Goal: Transaction & Acquisition: Purchase product/service

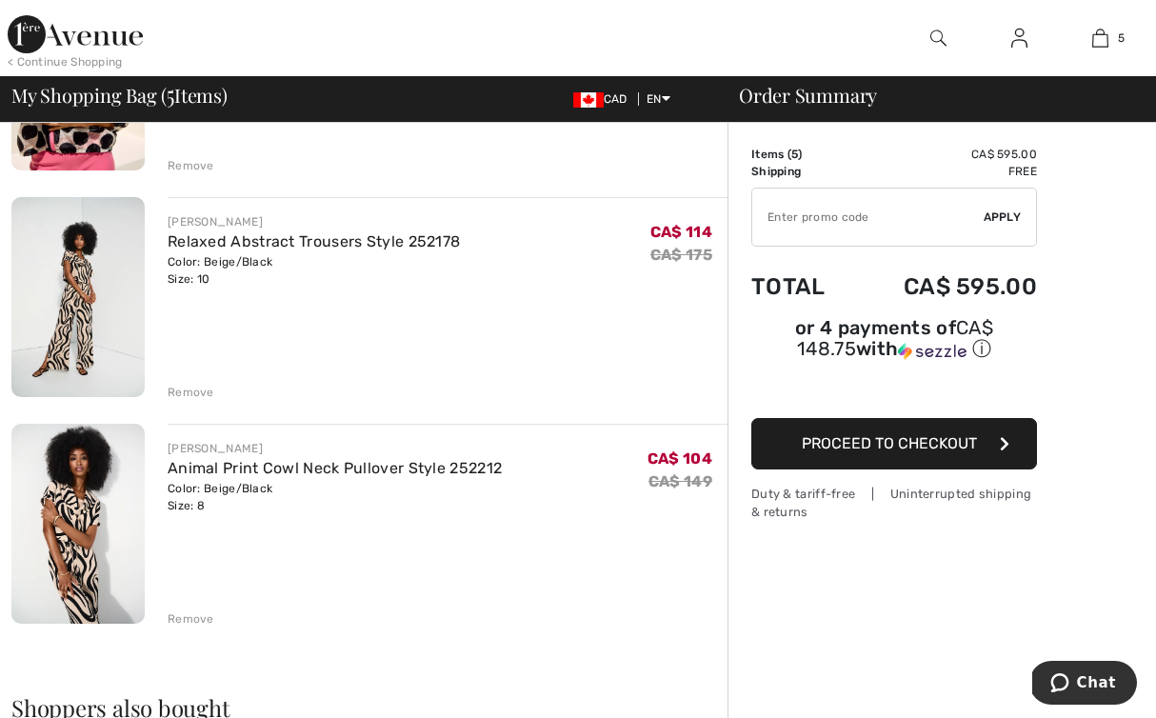
scroll to position [801, 0]
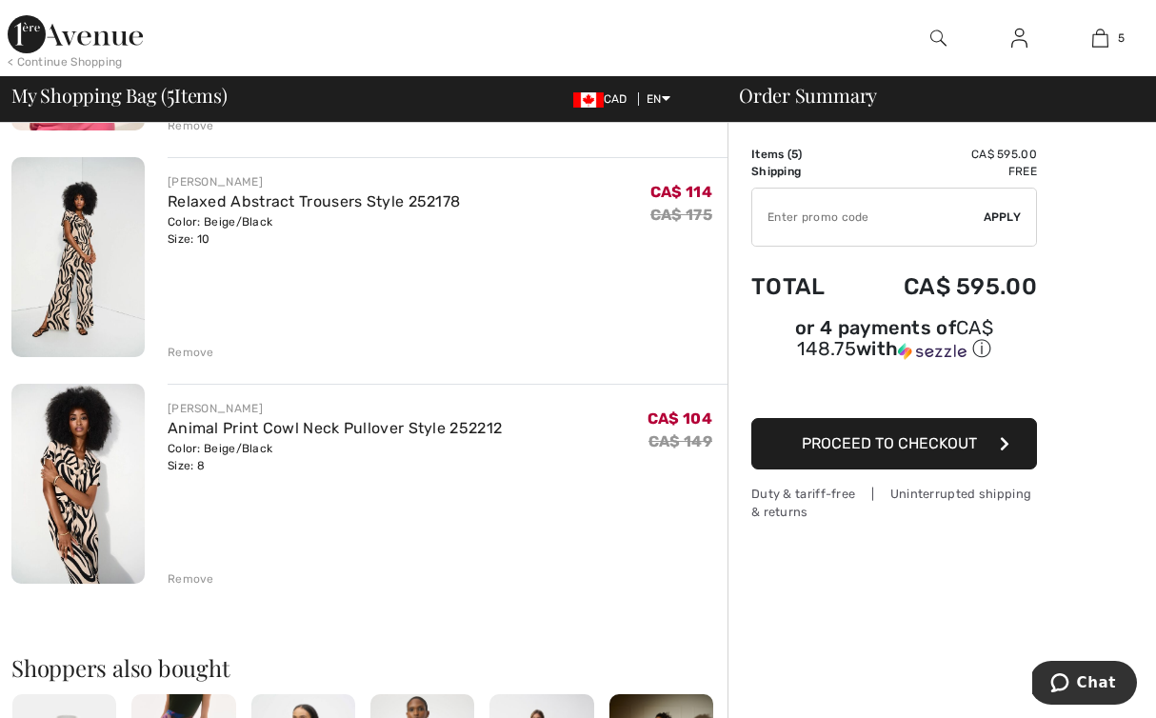
click at [190, 579] on div "Remove" at bounding box center [191, 578] width 47 height 17
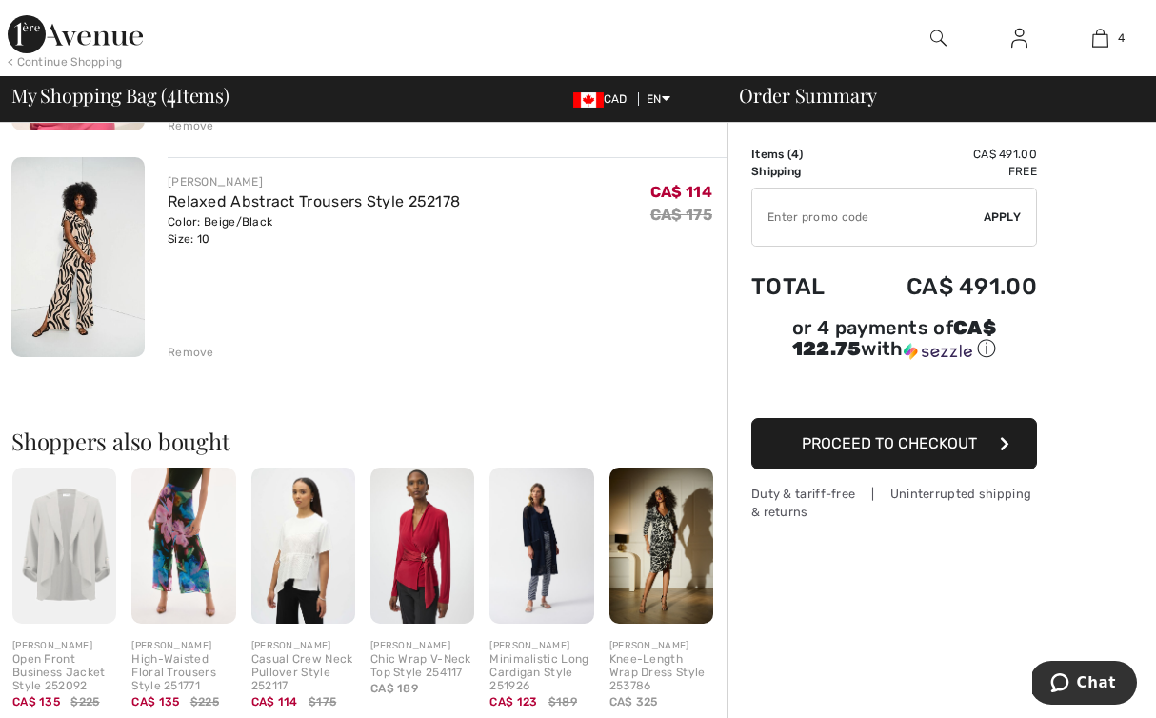
click at [184, 349] on div "Remove" at bounding box center [191, 352] width 47 height 17
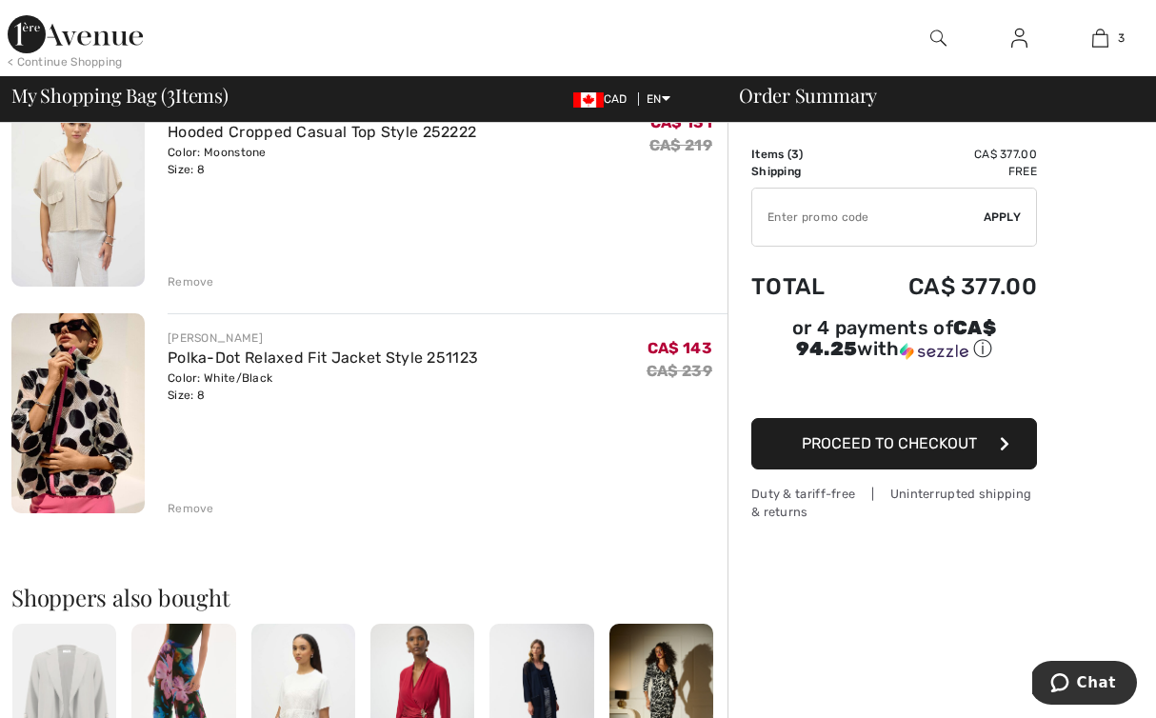
scroll to position [290, 0]
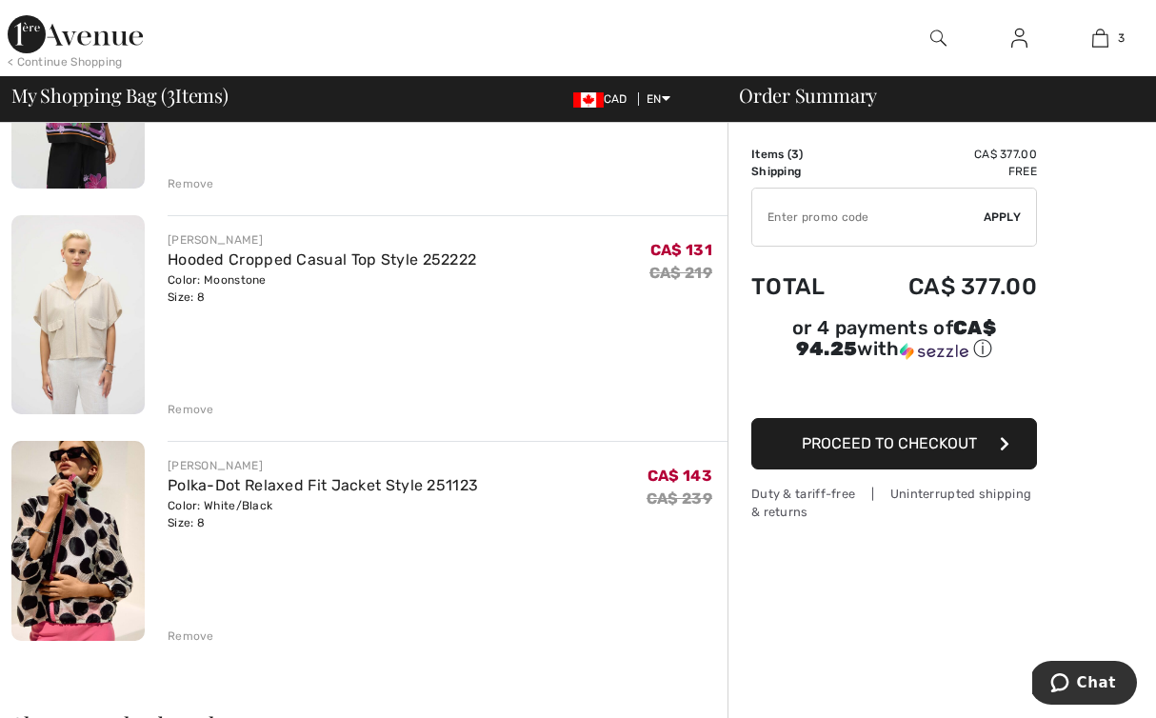
click at [189, 409] on div "Remove" at bounding box center [191, 409] width 47 height 17
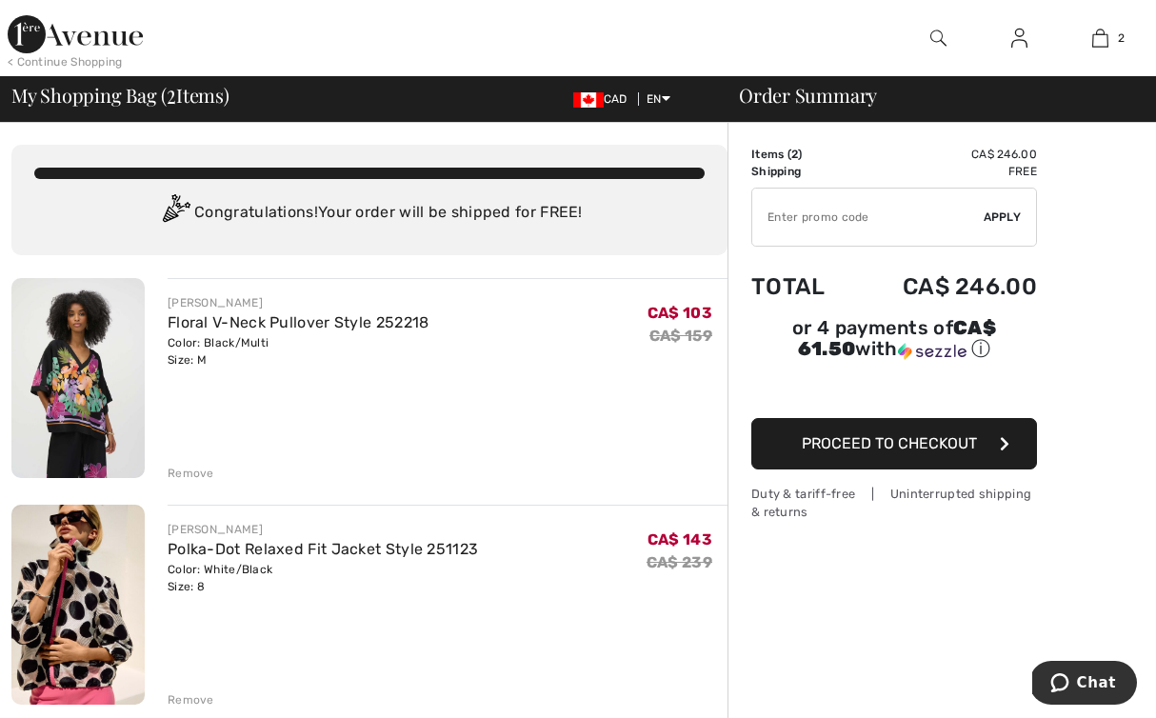
scroll to position [0, 0]
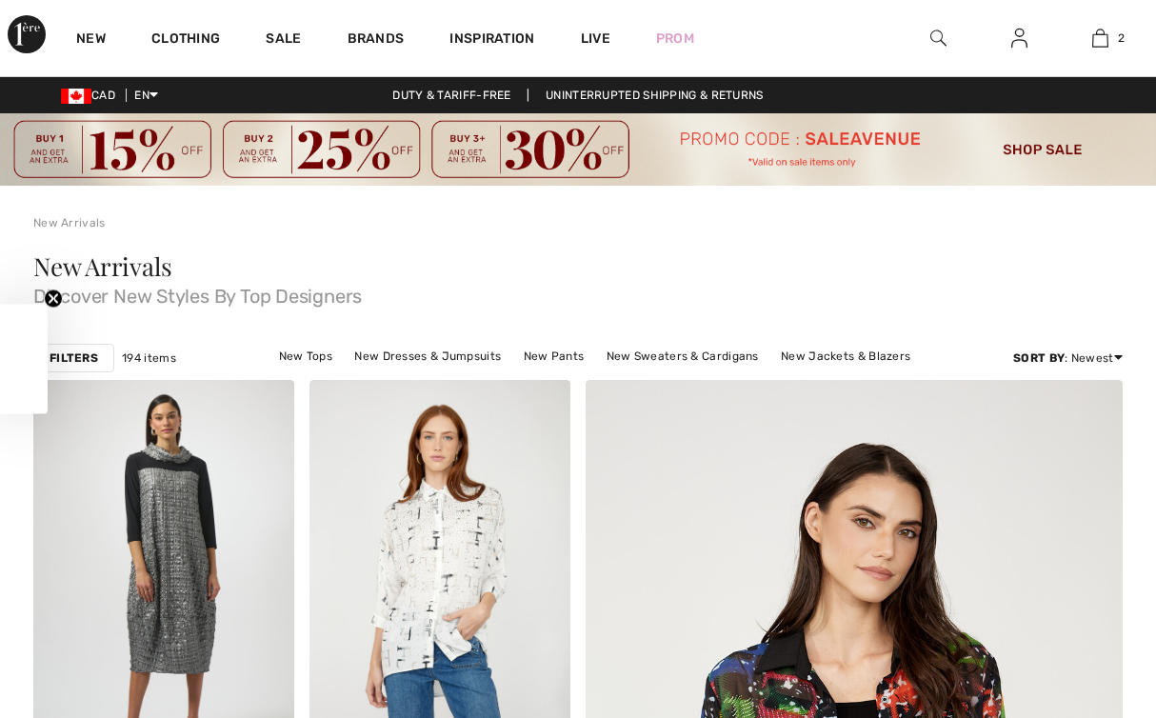
checkbox input "true"
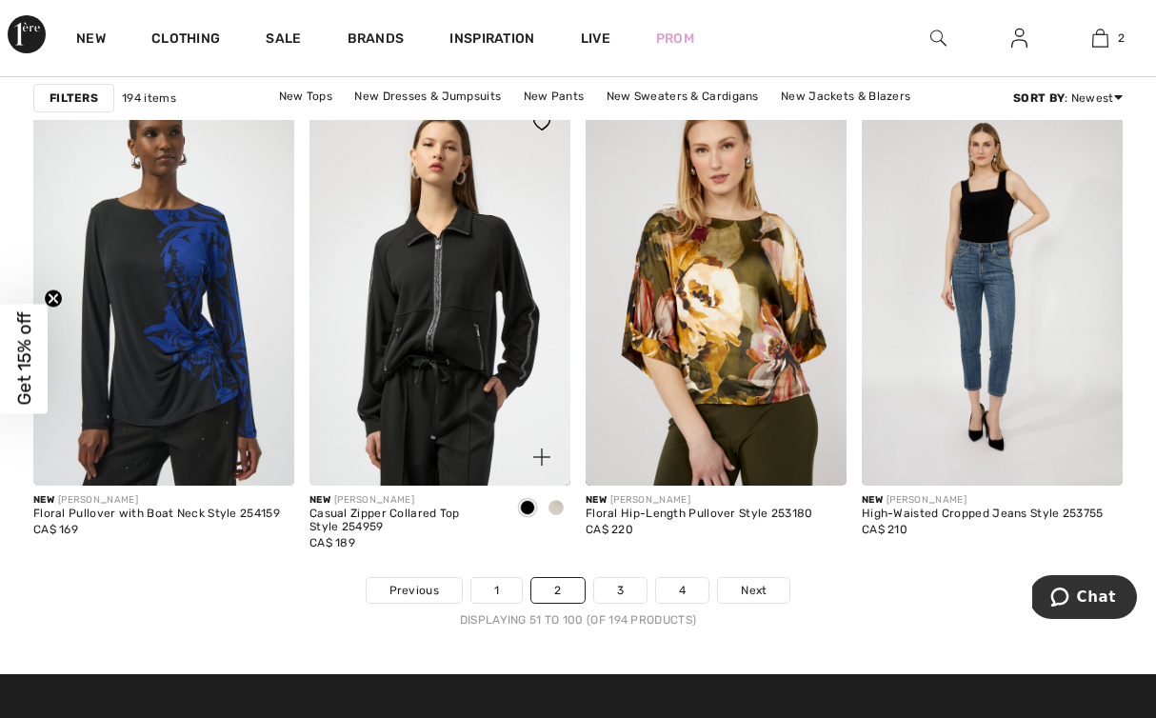
click at [567, 503] on div at bounding box center [556, 508] width 29 height 31
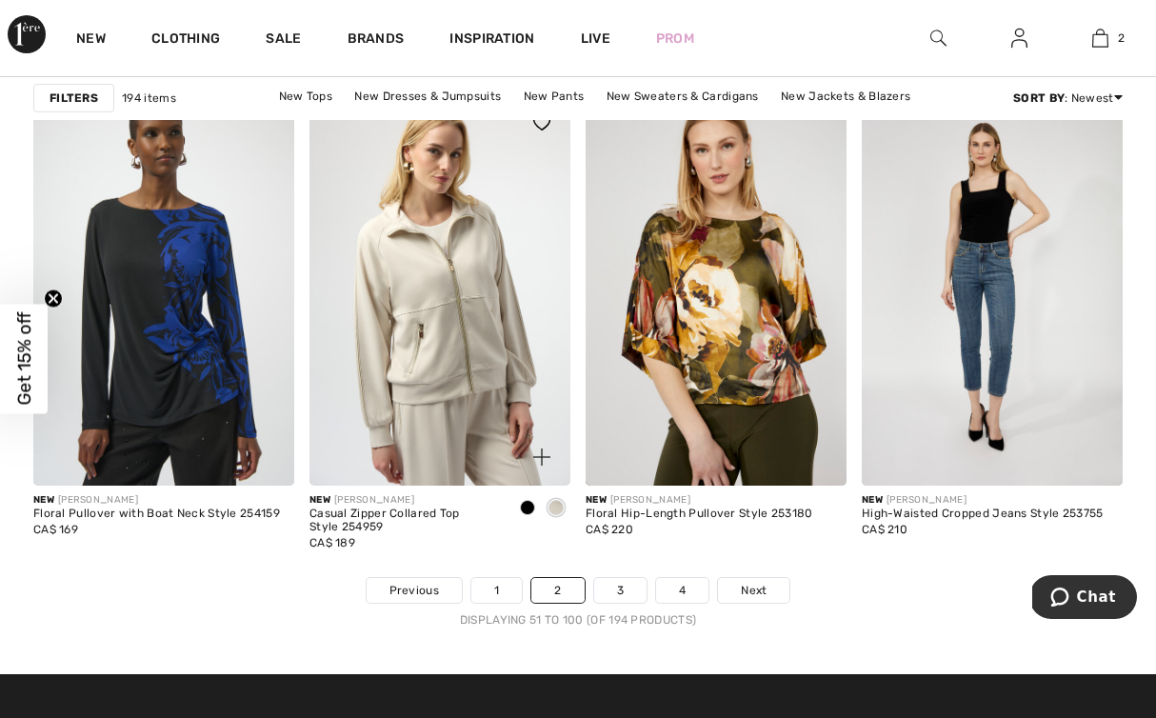
click at [437, 412] on img at bounding box center [439, 289] width 261 height 391
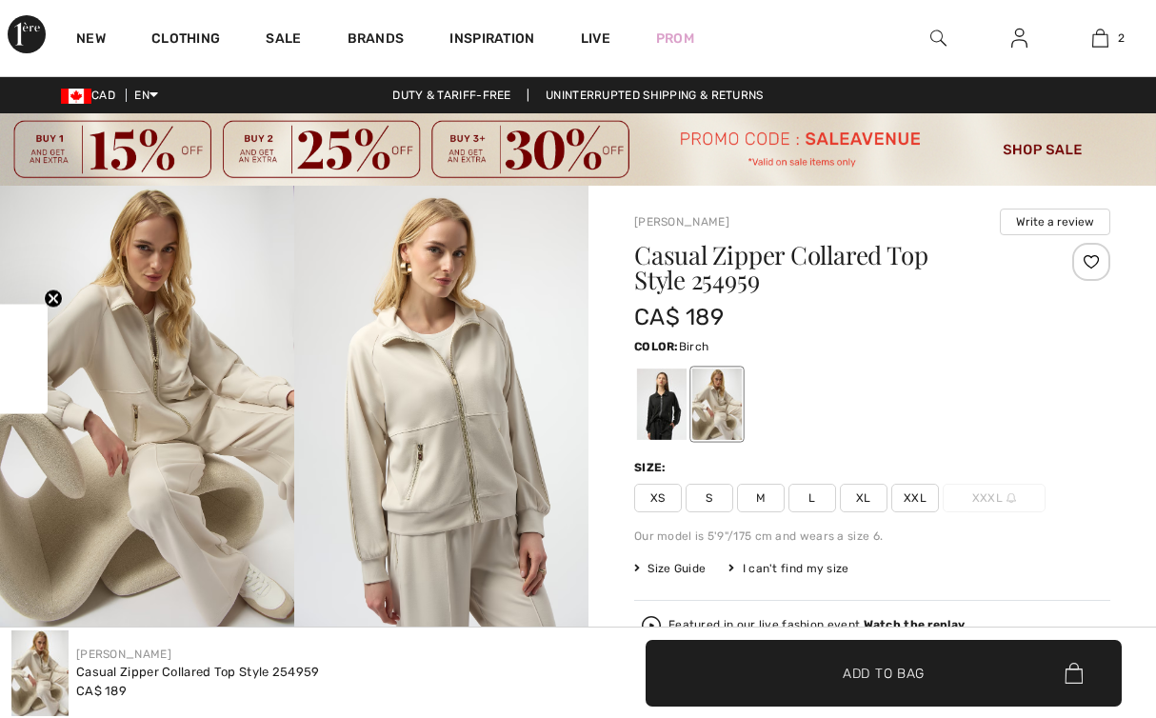
click at [761, 494] on span "M" at bounding box center [761, 498] width 48 height 29
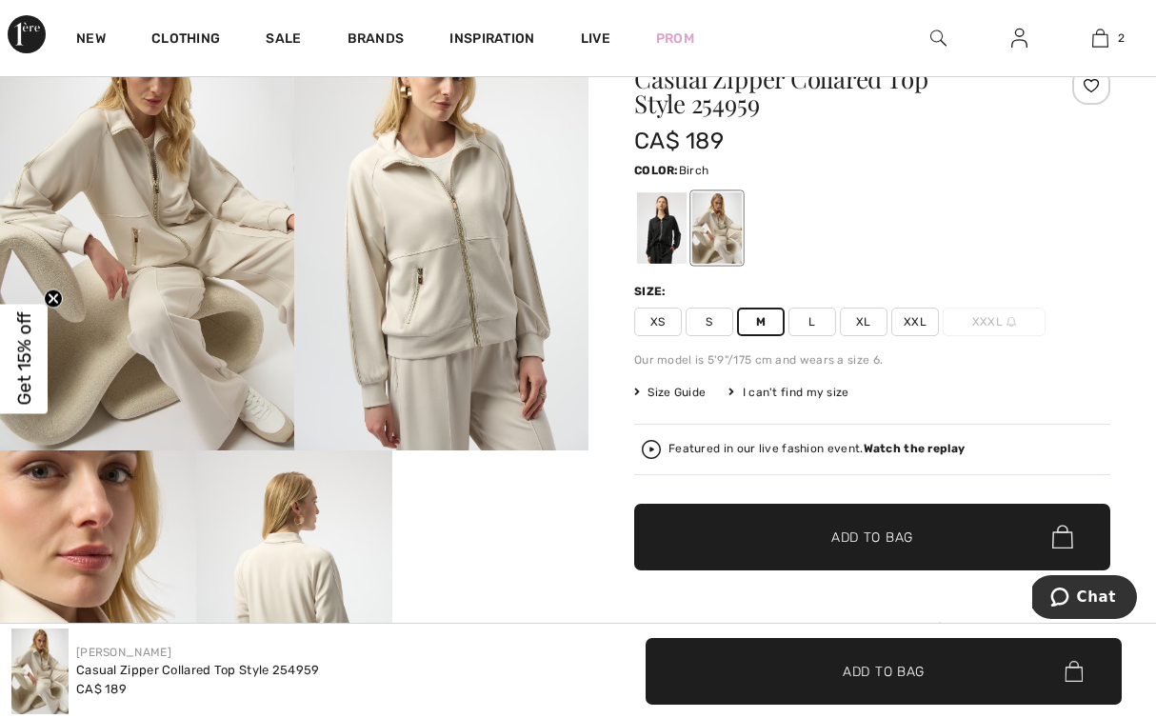
scroll to position [312, 0]
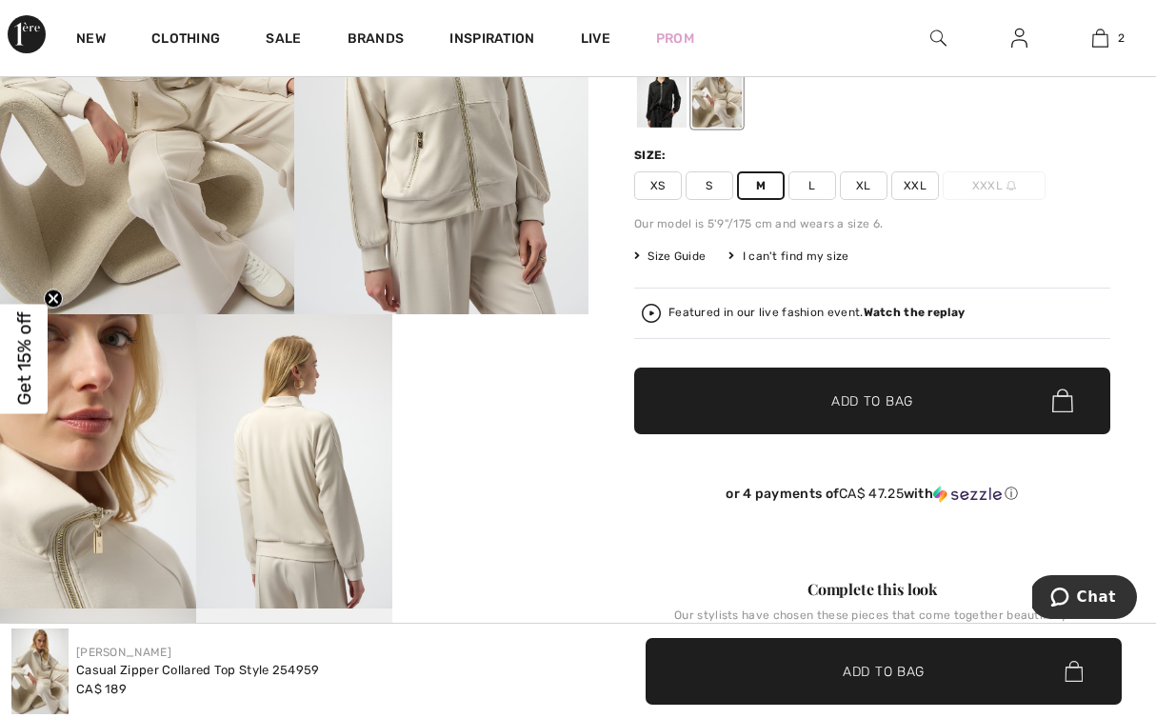
click at [872, 400] on span "Add to Bag" at bounding box center [872, 400] width 82 height 20
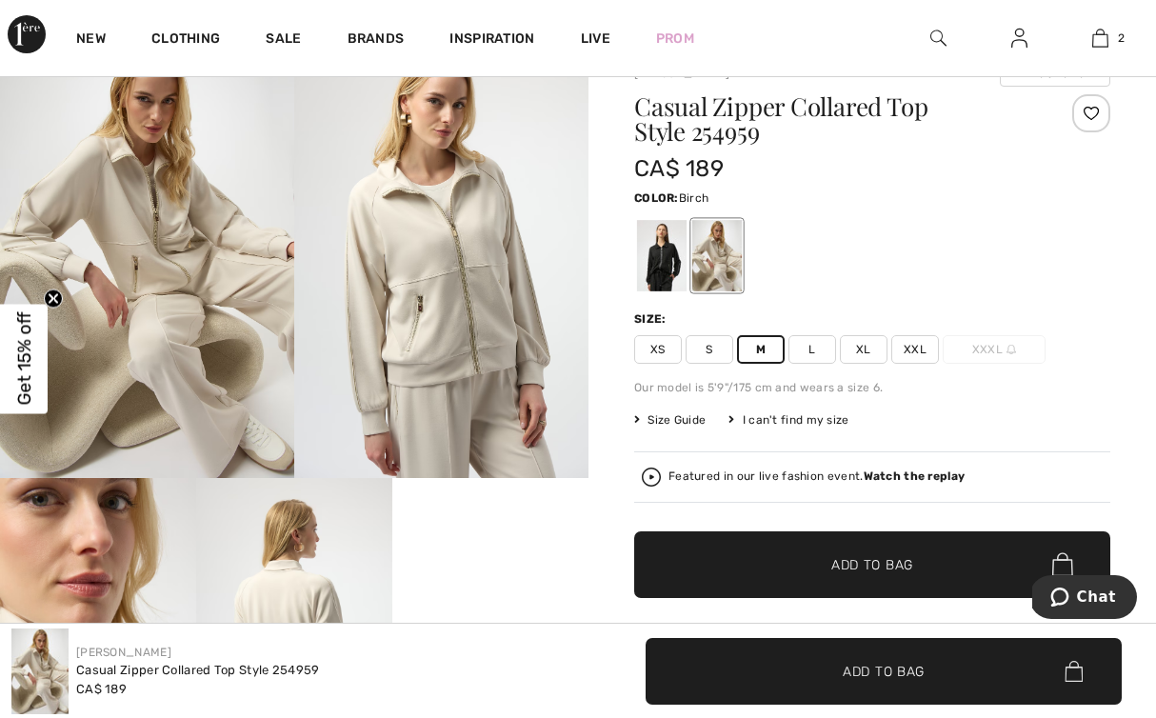
click at [807, 348] on span "L" at bounding box center [812, 349] width 48 height 29
click at [767, 349] on span "M" at bounding box center [761, 349] width 48 height 29
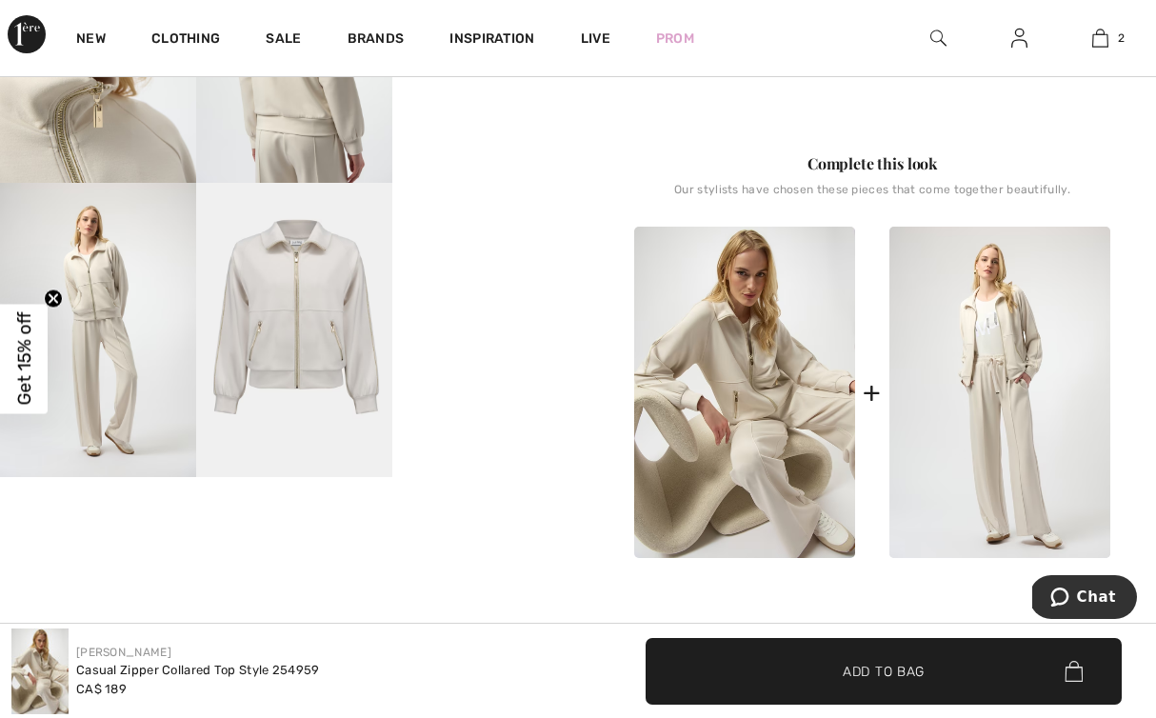
scroll to position [840, 0]
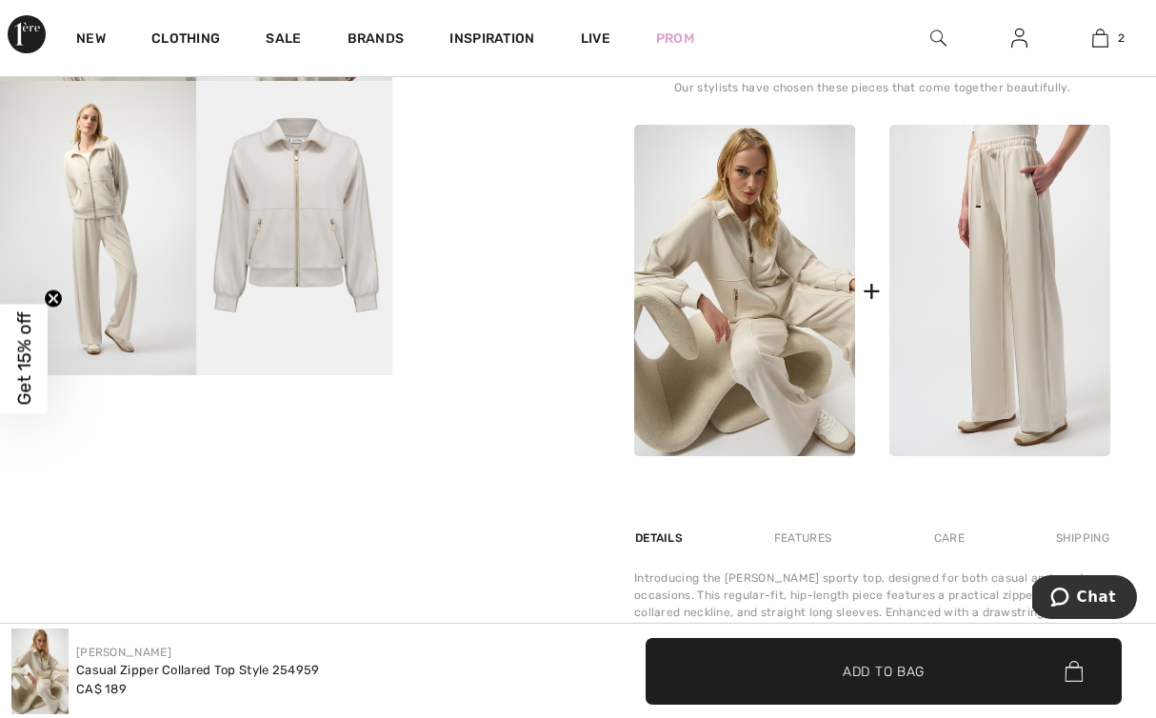
click at [1008, 344] on img at bounding box center [999, 290] width 221 height 331
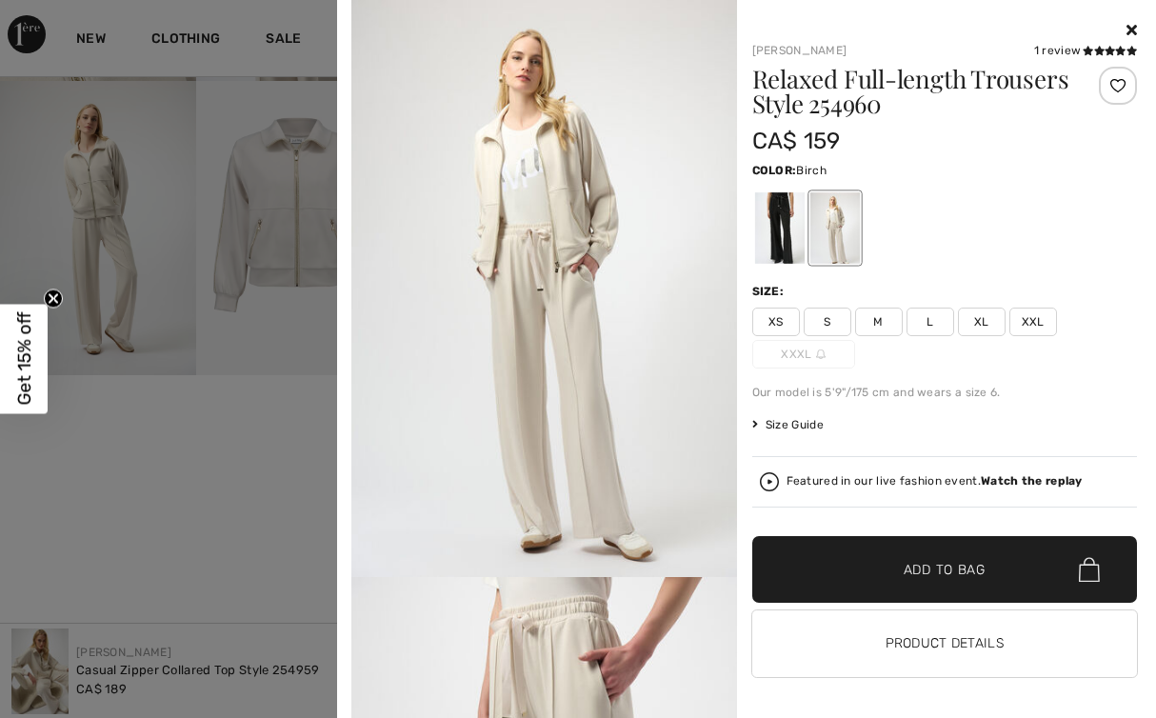
click at [925, 320] on span "L" at bounding box center [931, 322] width 48 height 29
click at [924, 558] on span "✔ Added to Bag Add to Bag" at bounding box center [945, 569] width 386 height 67
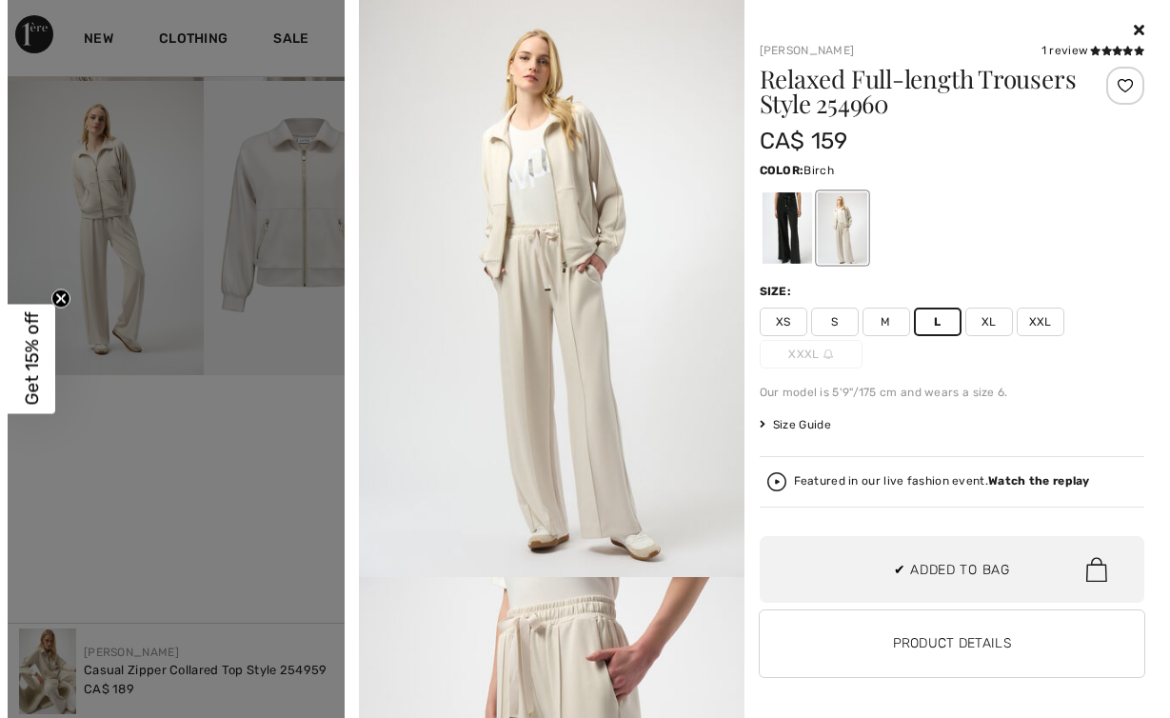
scroll to position [0, 0]
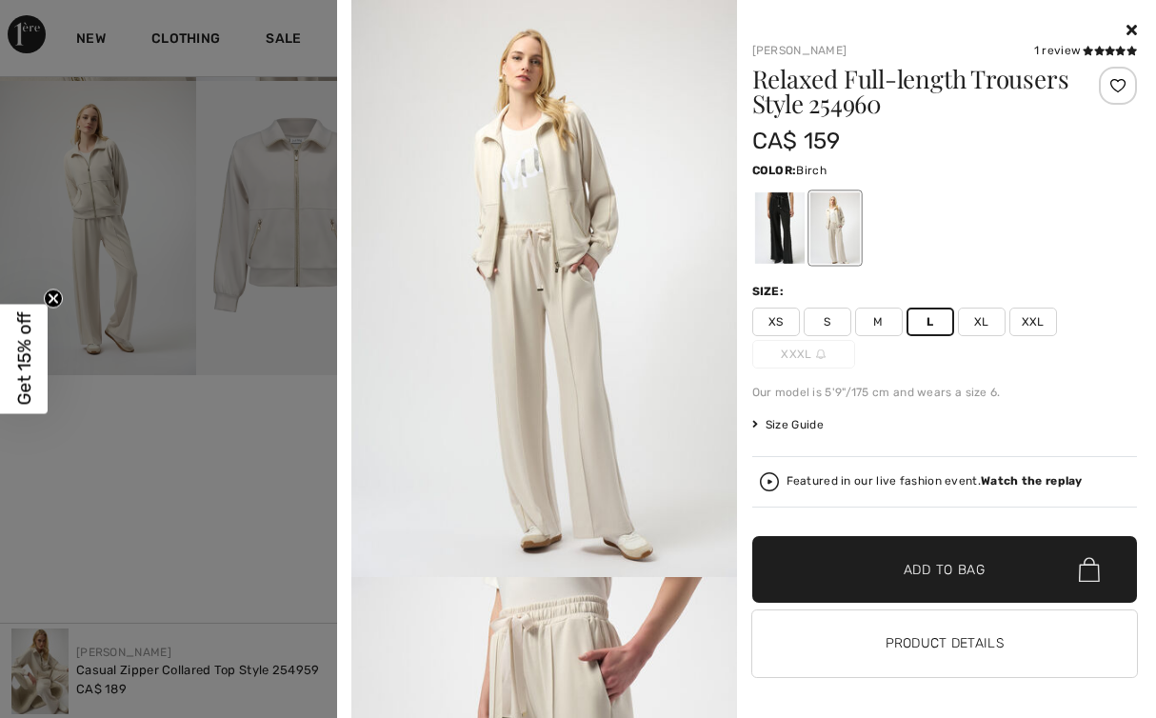
click at [1126, 23] on icon at bounding box center [1131, 29] width 10 height 15
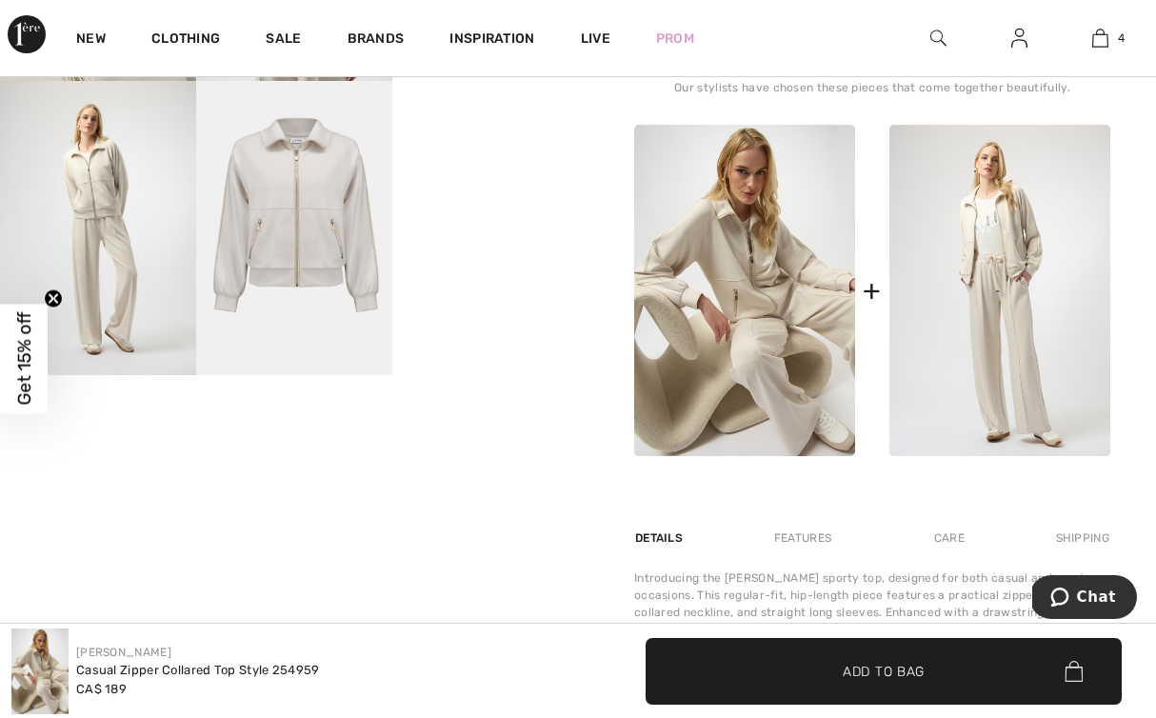
click at [705, 426] on img at bounding box center [744, 290] width 221 height 331
click at [733, 375] on img at bounding box center [744, 290] width 221 height 331
click at [284, 240] on img at bounding box center [294, 228] width 196 height 294
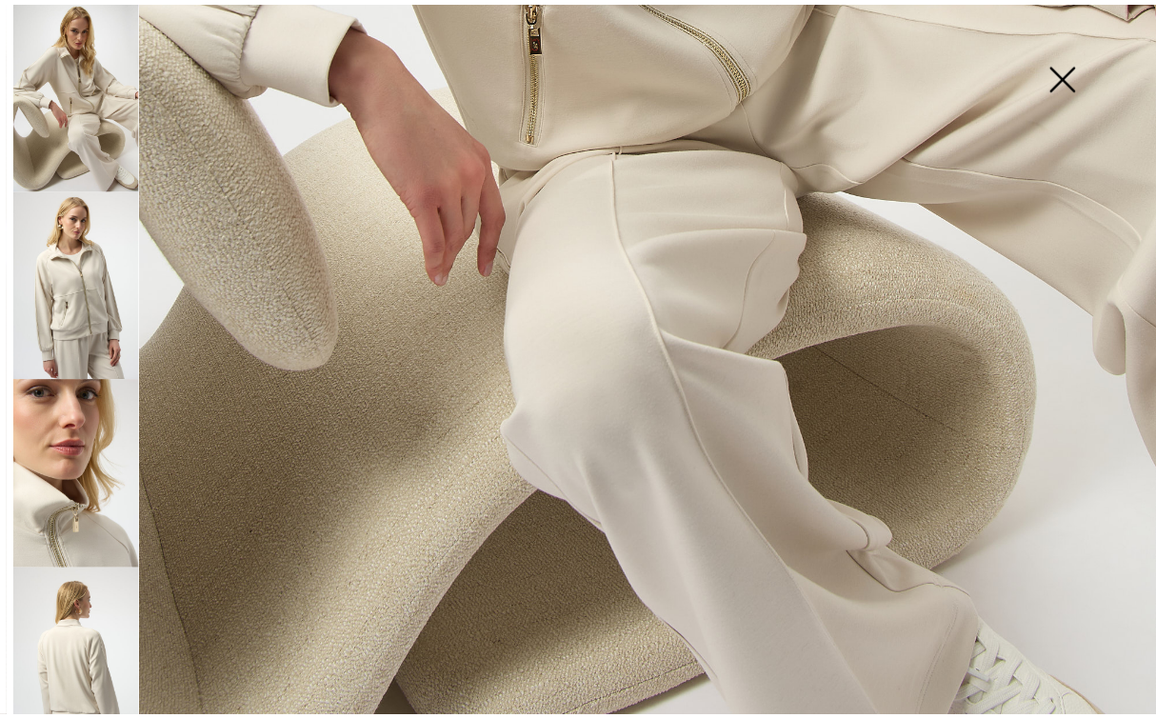
scroll to position [1014, 0]
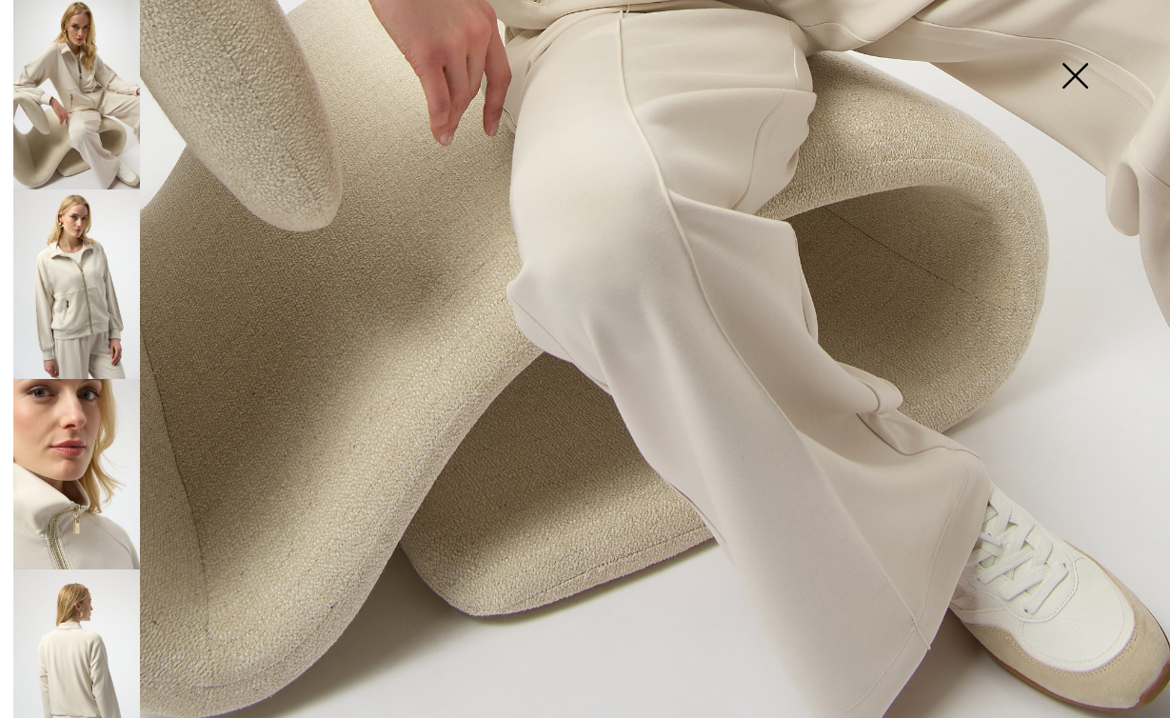
click at [1086, 71] on img at bounding box center [1074, 78] width 95 height 98
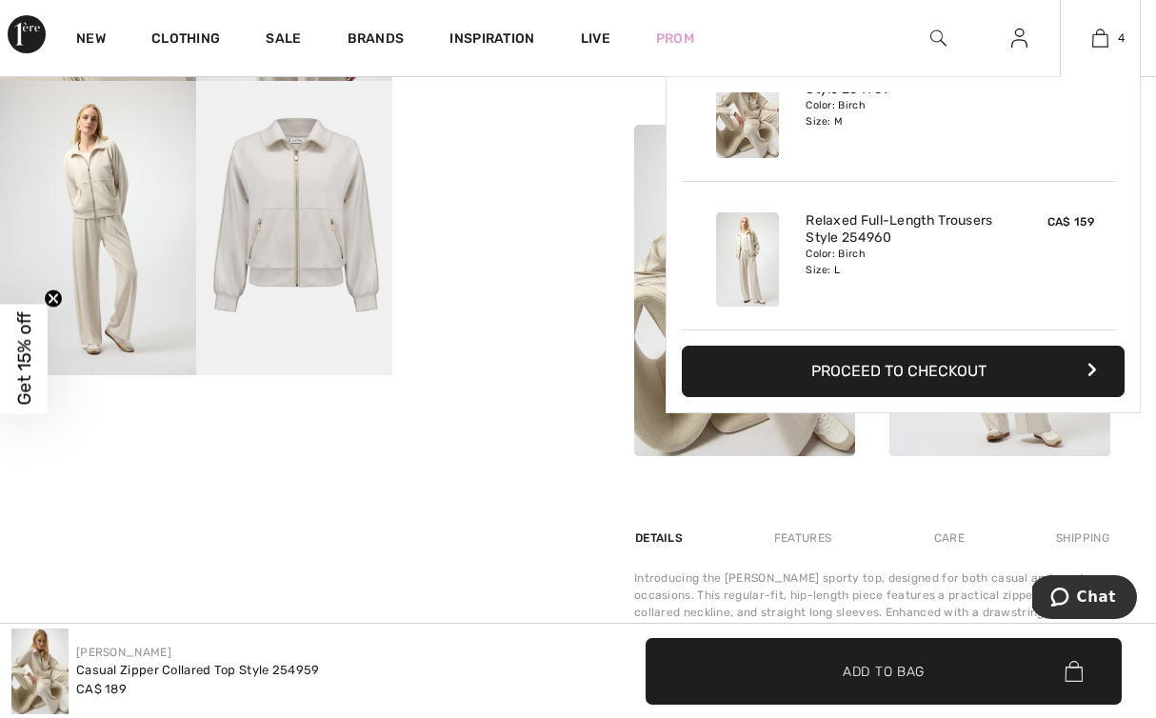
scroll to position [994, 0]
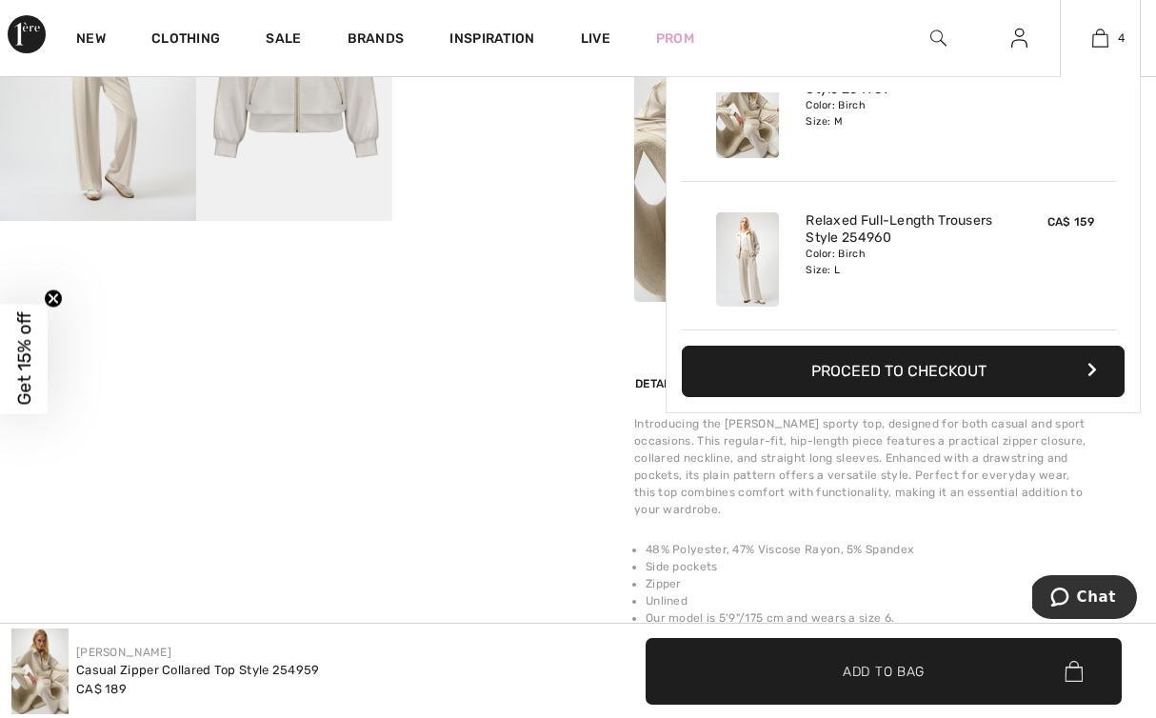
click at [892, 377] on button "Proceed to Checkout" at bounding box center [903, 371] width 443 height 51
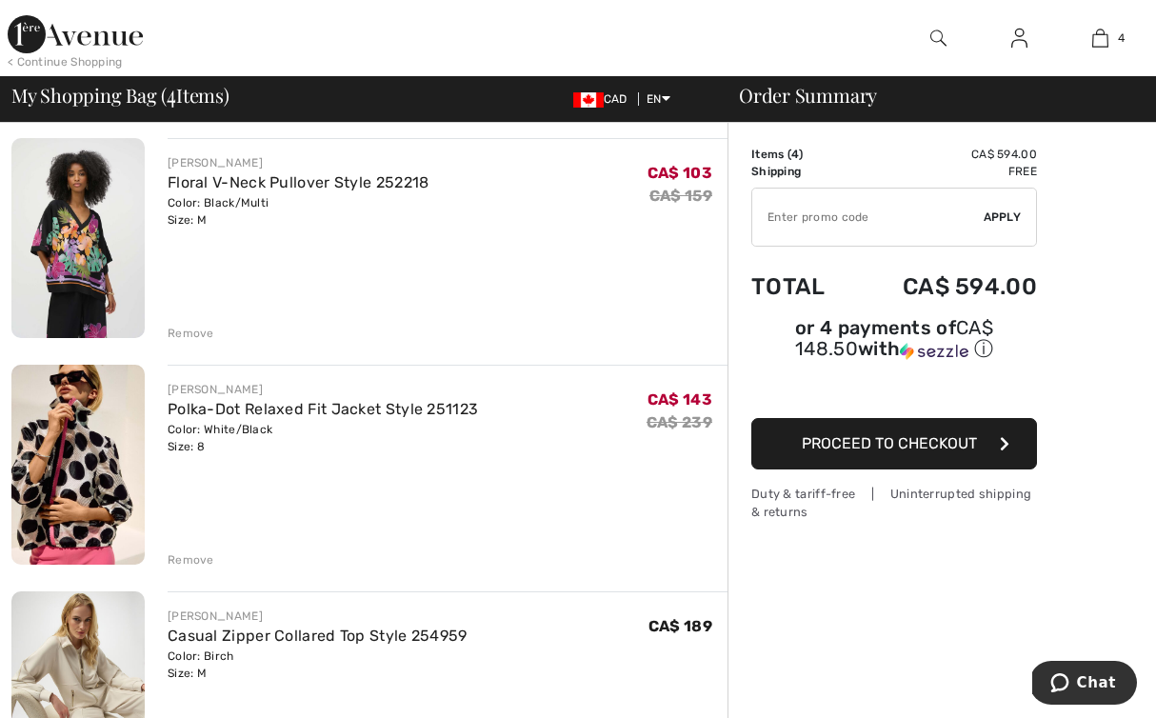
scroll to position [201, 0]
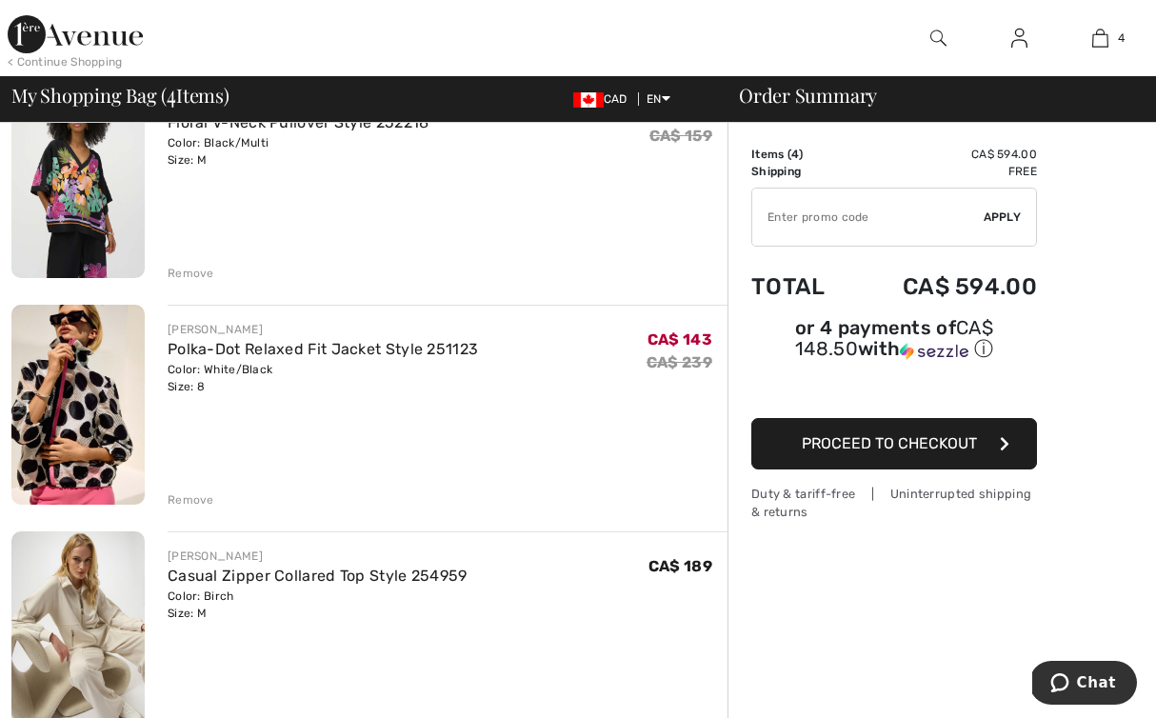
click at [208, 268] on div "Remove" at bounding box center [191, 273] width 47 height 17
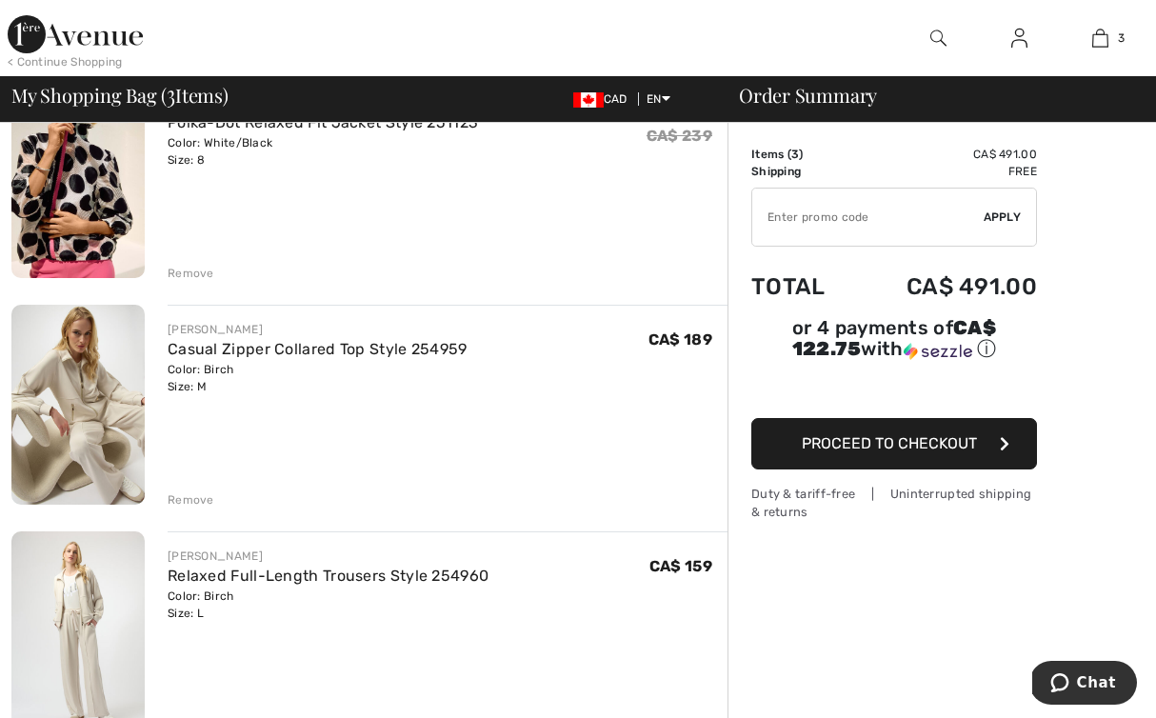
click at [194, 272] on div "Remove" at bounding box center [191, 273] width 47 height 17
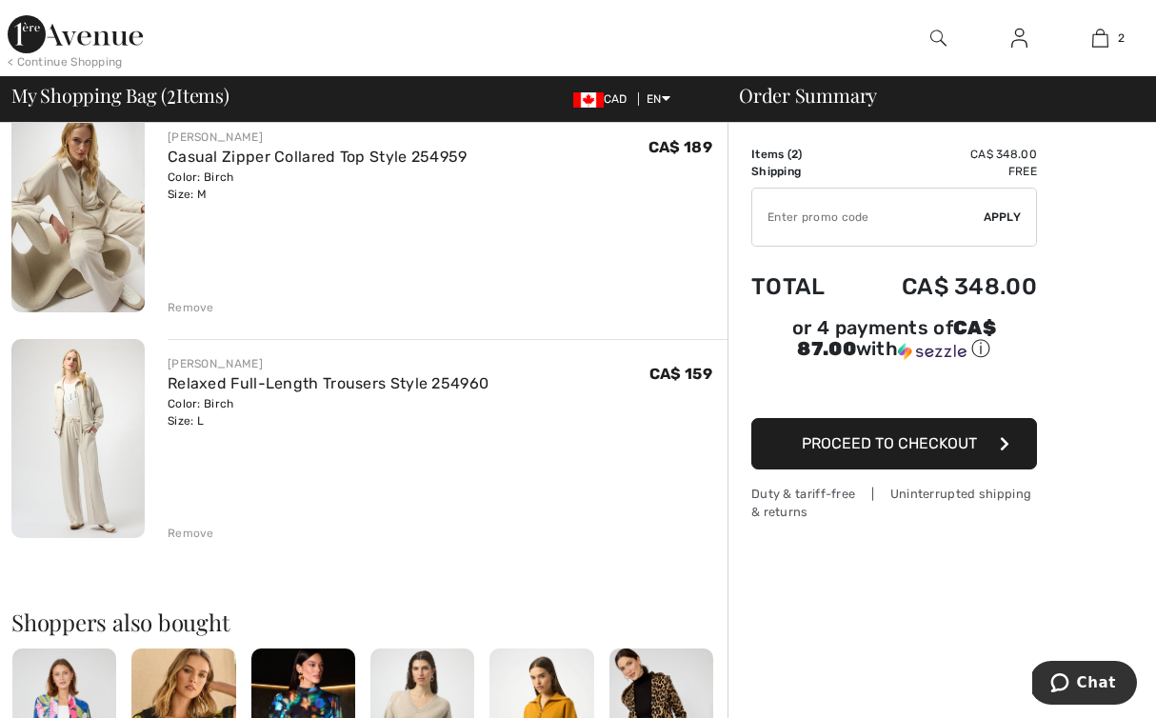
scroll to position [130, 0]
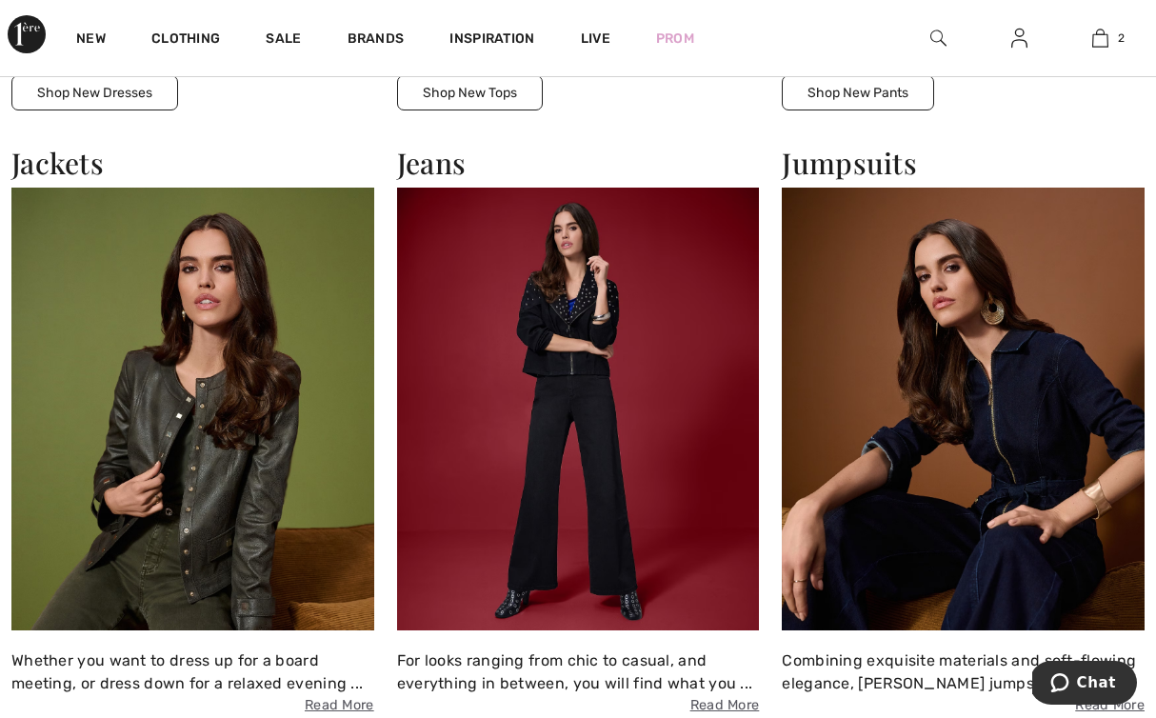
scroll to position [2948, 0]
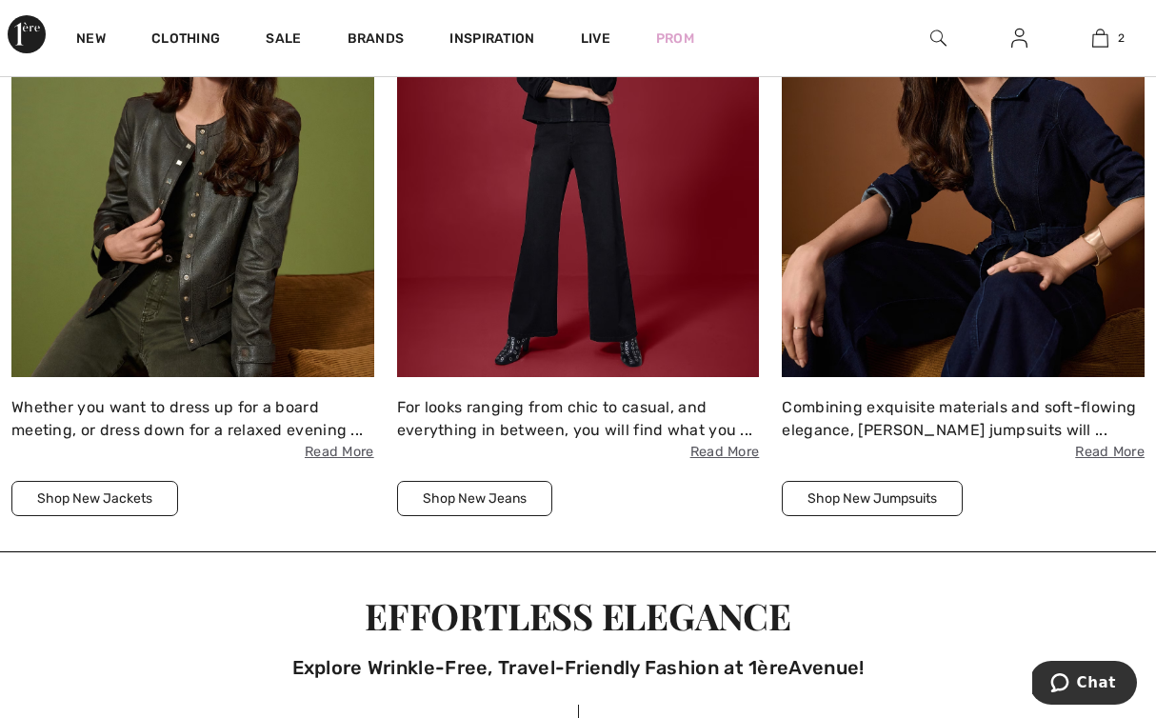
click at [874, 502] on button "Shop New Jumpsuits" at bounding box center [872, 498] width 181 height 35
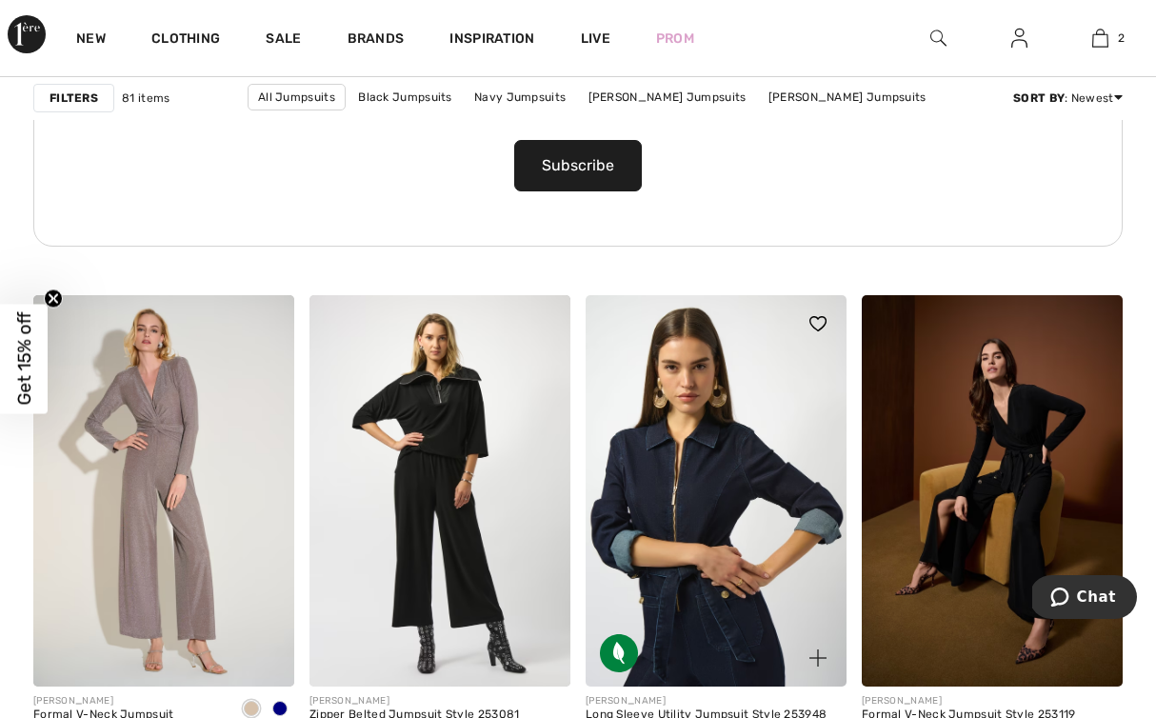
scroll to position [2498, 0]
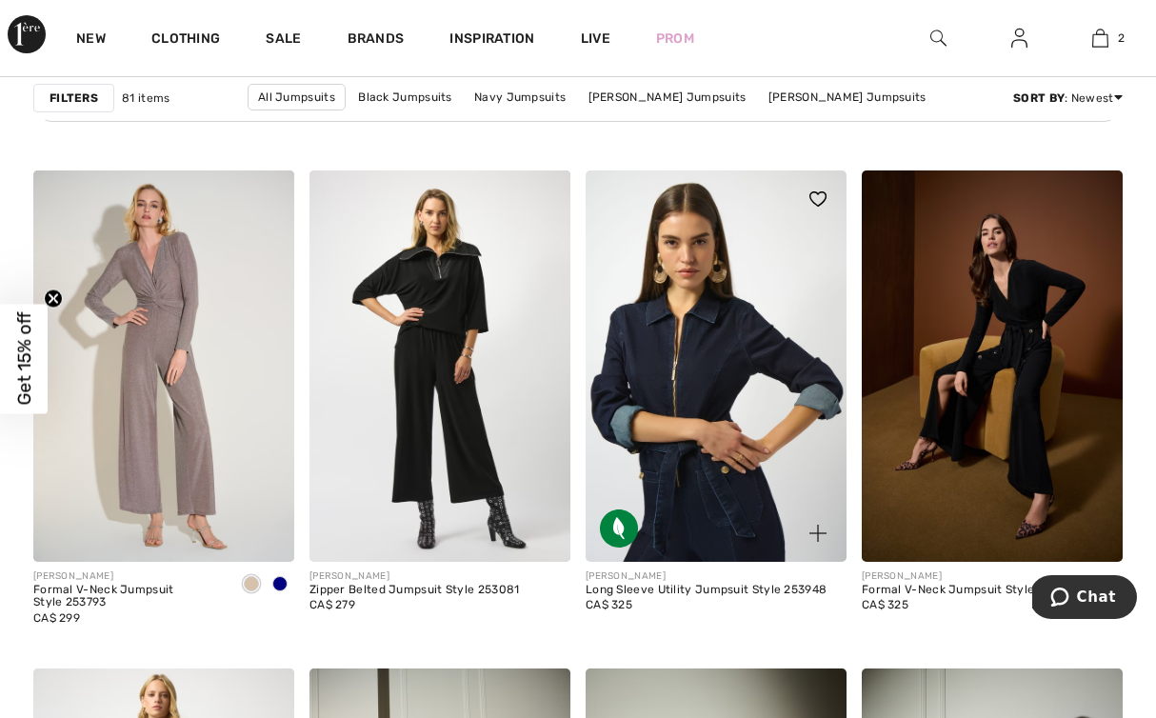
click at [741, 445] on img at bounding box center [716, 365] width 261 height 391
